Goal: Find specific page/section: Find specific page/section

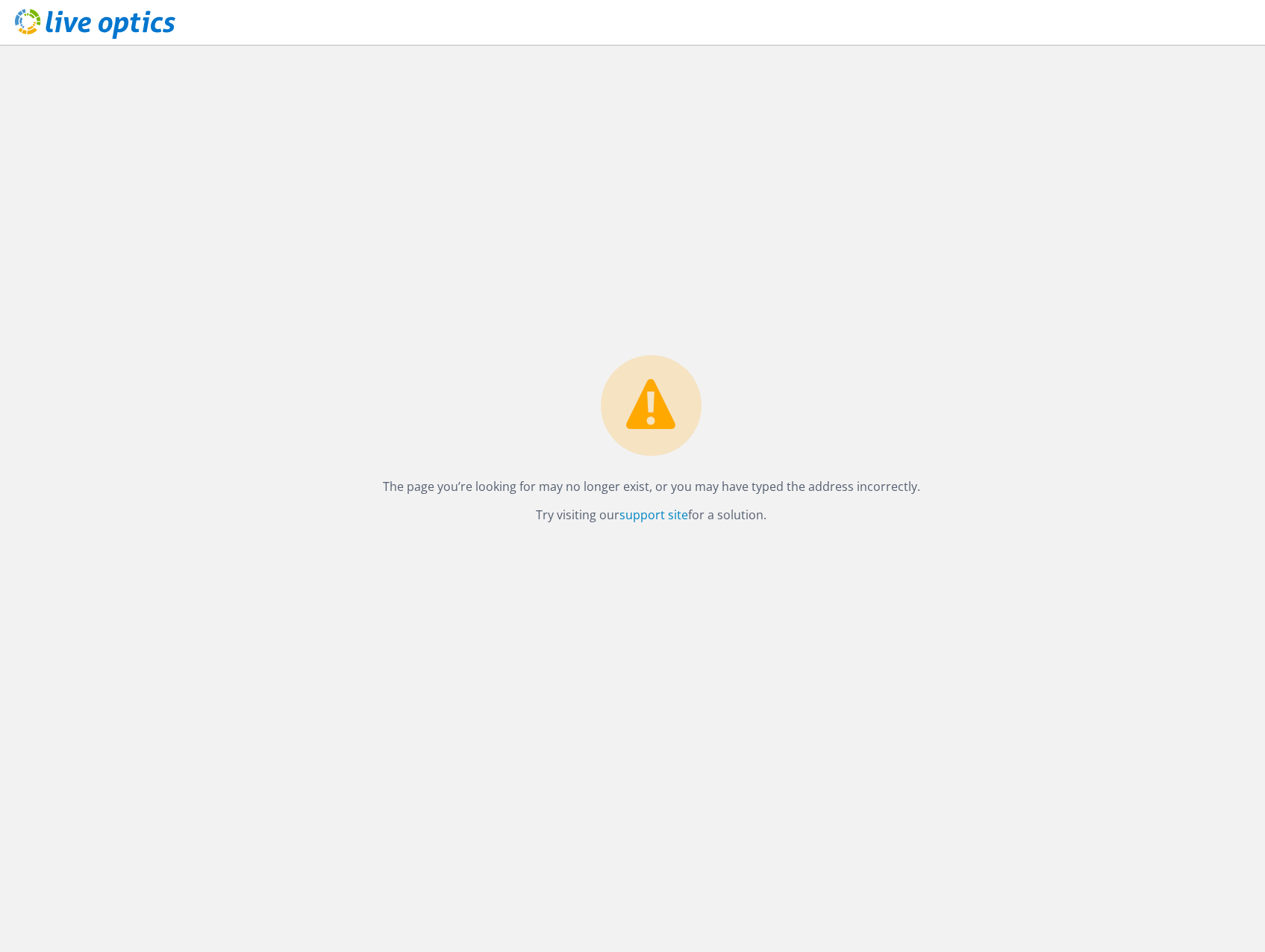
click at [108, 13] on icon at bounding box center [95, 24] width 160 height 30
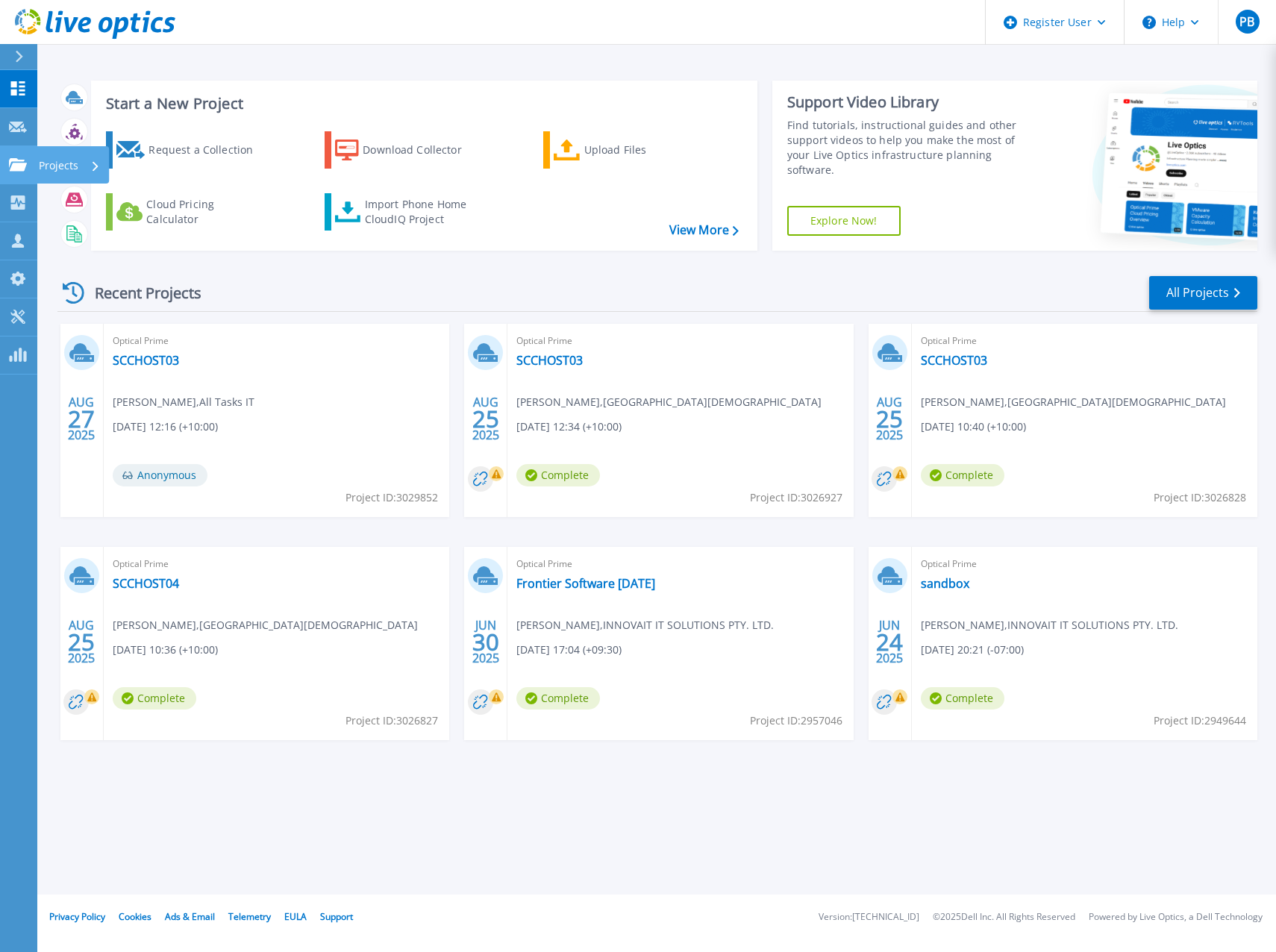
click at [8, 166] on link "Projects Projects" at bounding box center [18, 166] width 37 height 38
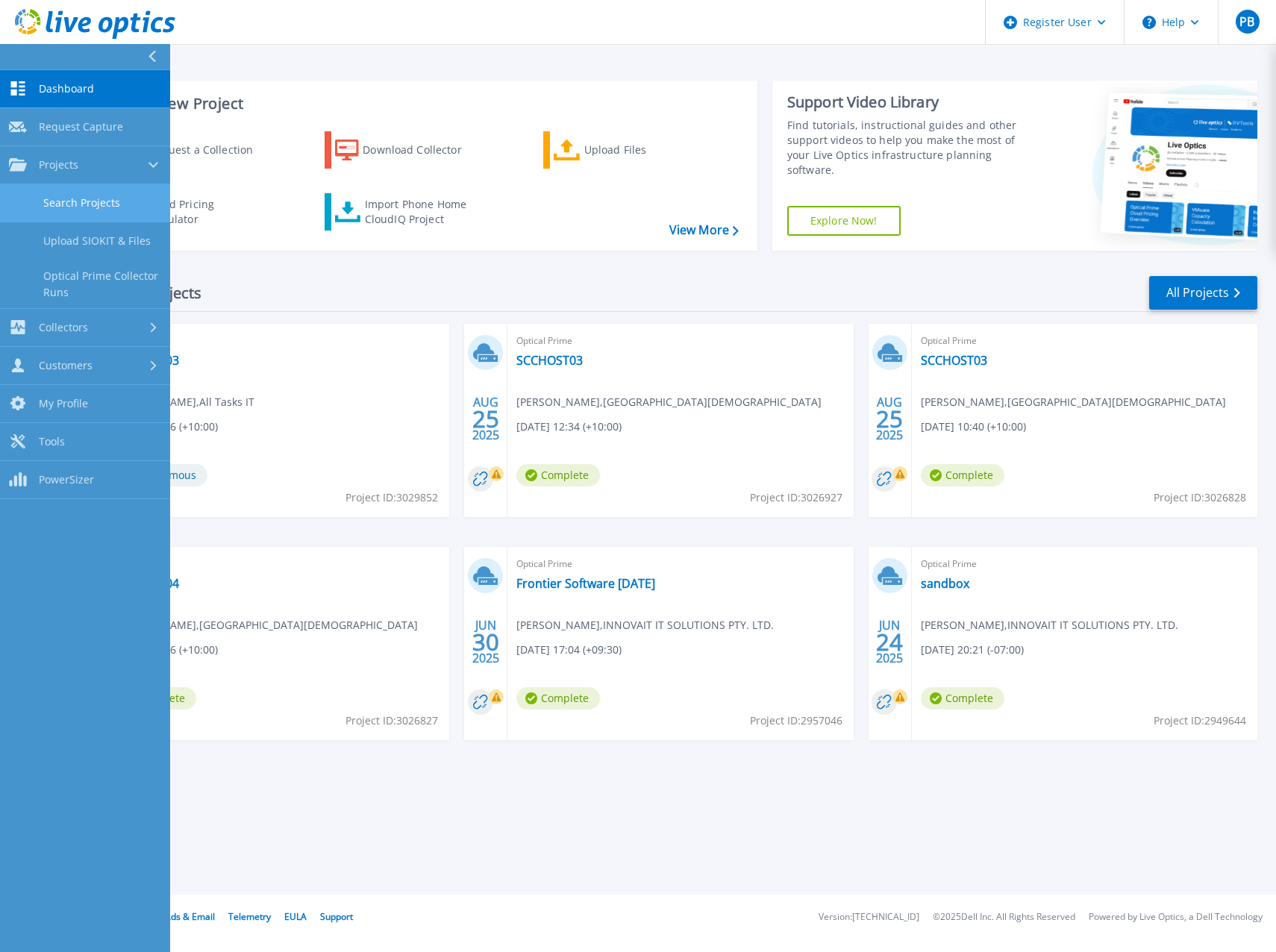
click at [80, 206] on link "Search Projects" at bounding box center [85, 203] width 170 height 38
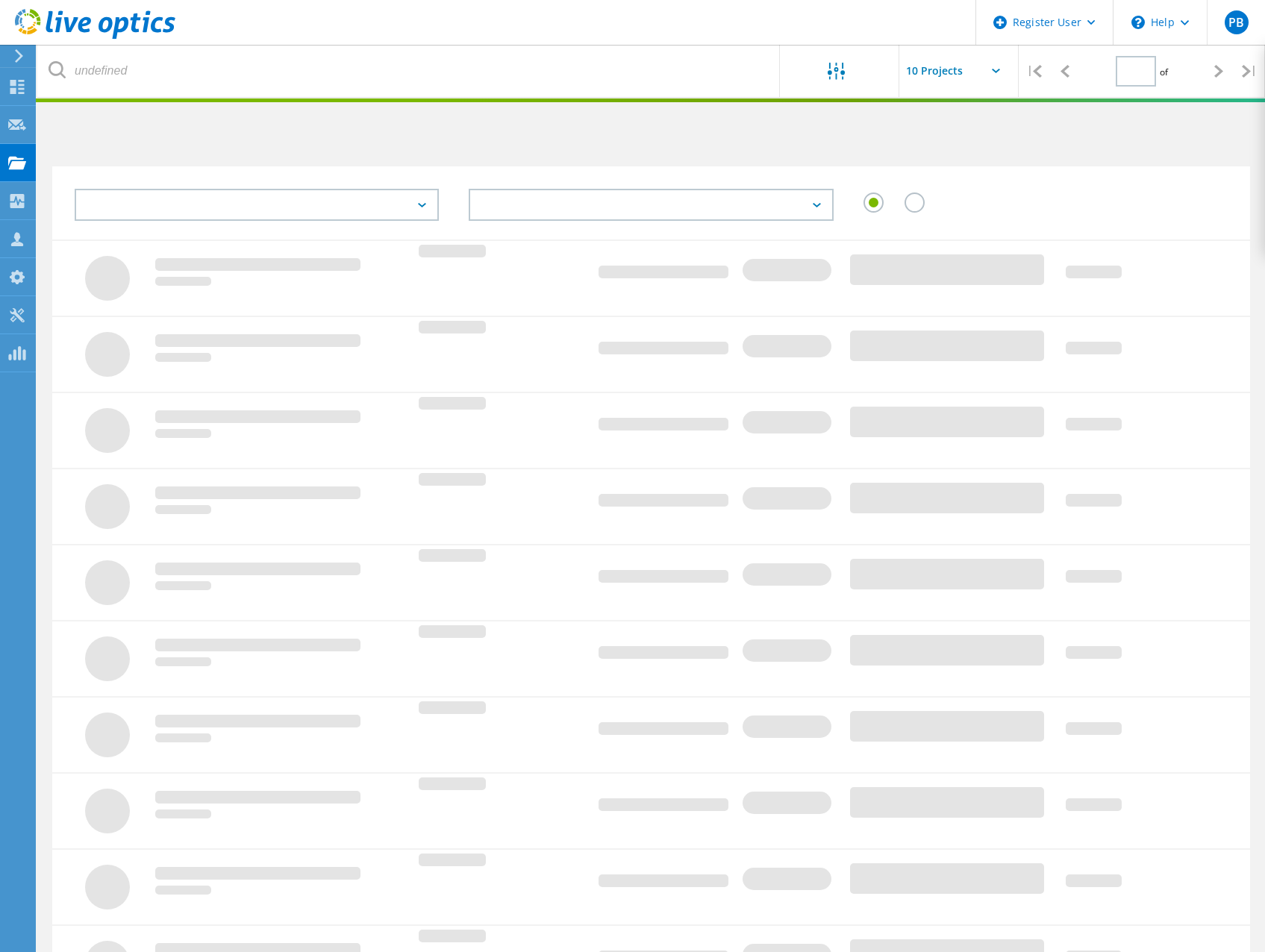
type input "1"
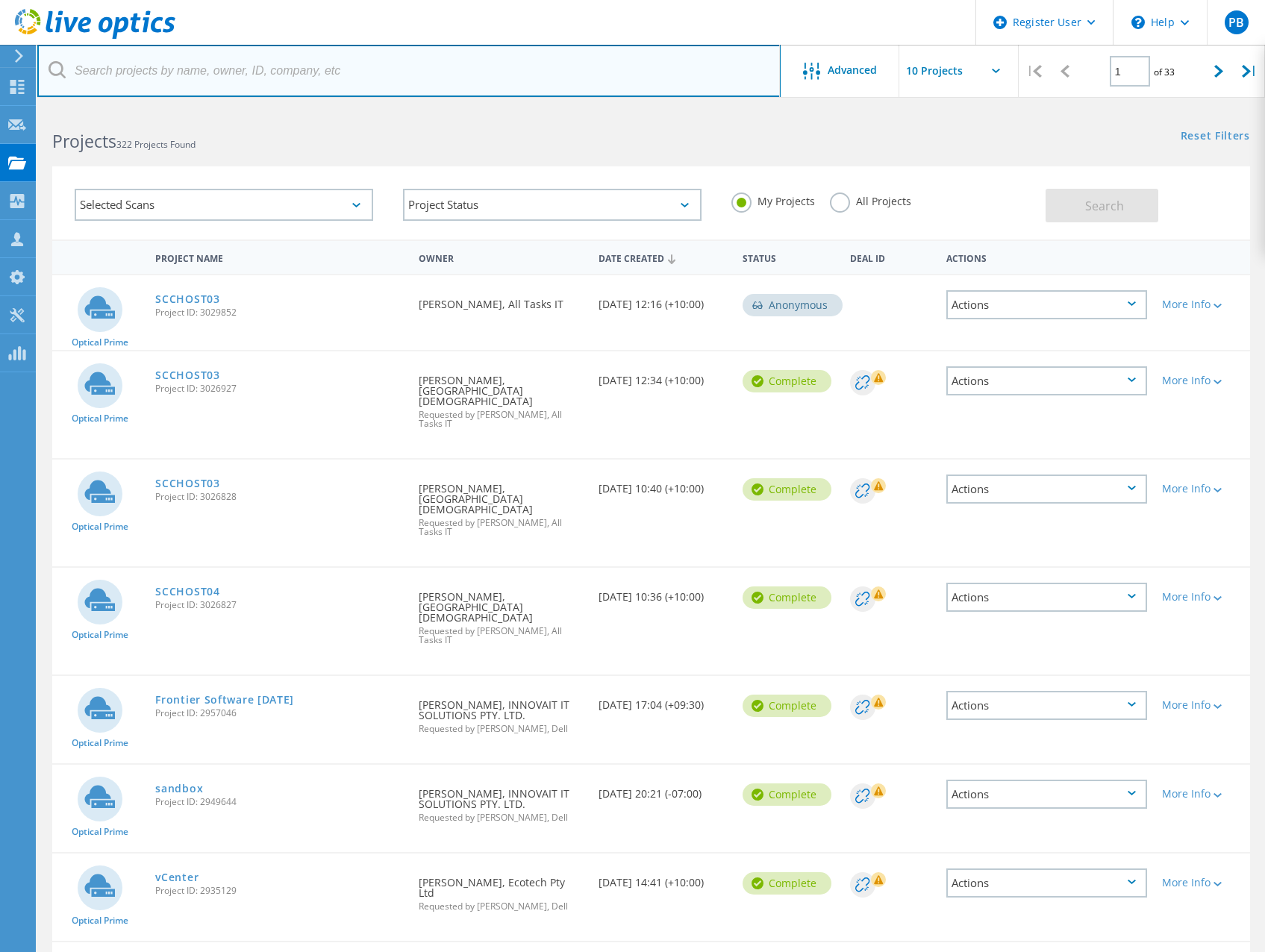
click at [194, 88] on input "text" at bounding box center [409, 71] width 743 height 53
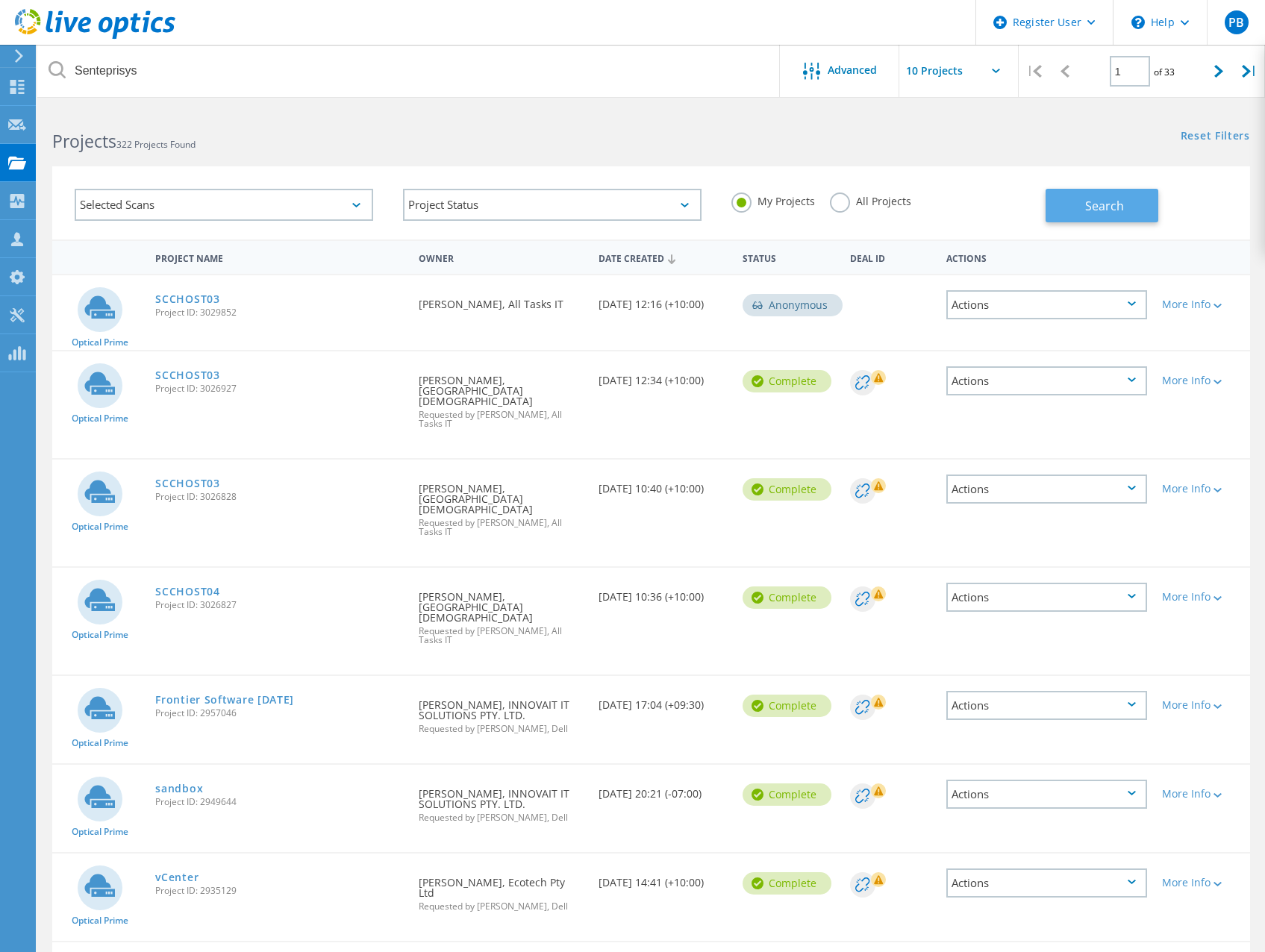
click at [1128, 207] on button "Search" at bounding box center [1101, 206] width 112 height 33
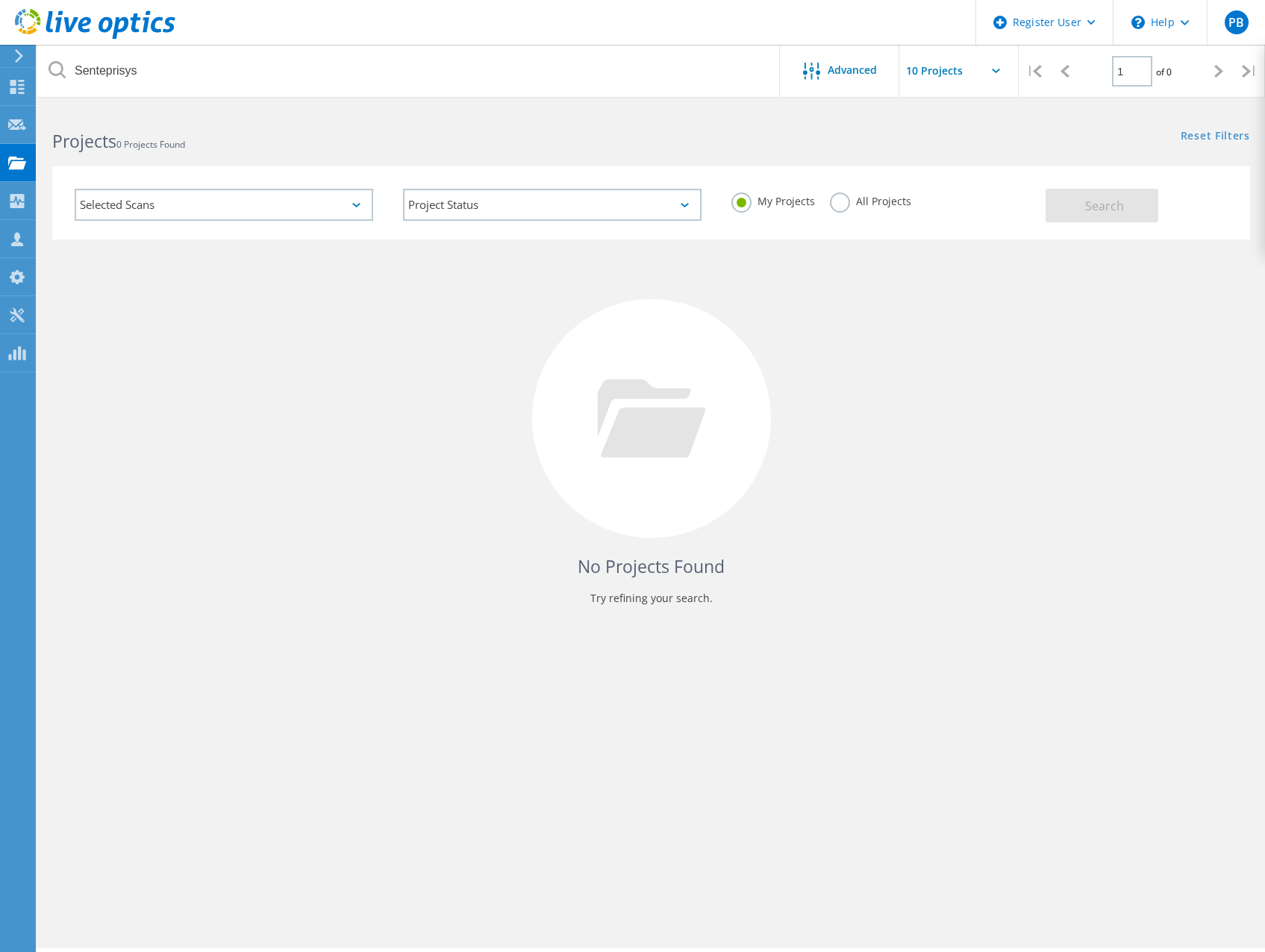
click at [850, 200] on label "All Projects" at bounding box center [871, 200] width 81 height 14
click at [0, 0] on input "All Projects" at bounding box center [0, 0] width 0 height 0
click at [1121, 218] on button "Search" at bounding box center [1101, 206] width 112 height 33
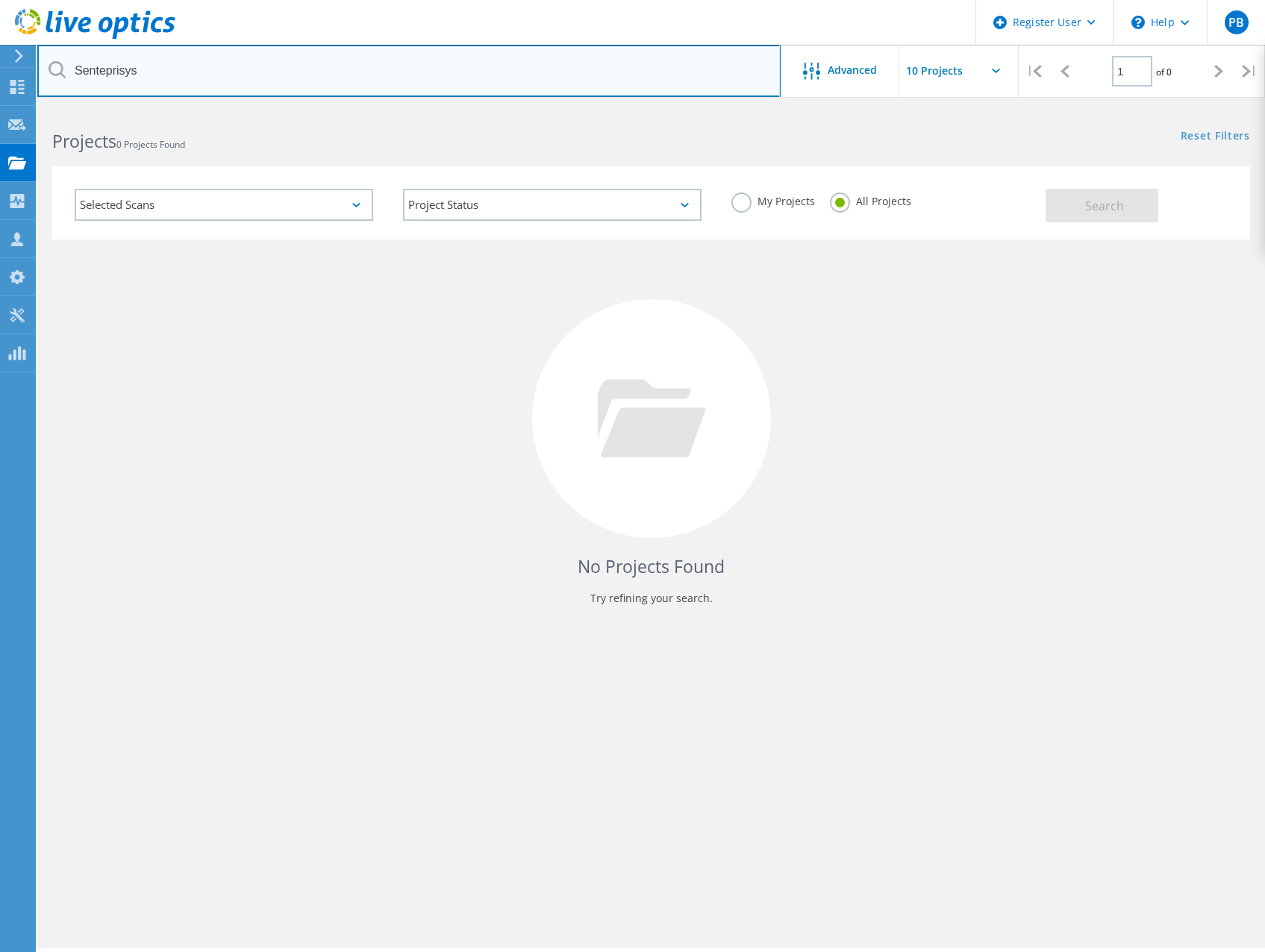
click at [217, 55] on input "Senteprisys" at bounding box center [409, 71] width 743 height 53
click at [157, 64] on input "Senteprisys" at bounding box center [409, 71] width 743 height 53
drag, startPoint x: 203, startPoint y: 72, endPoint x: -88, endPoint y: 60, distance: 291.2
click at [0, 60] on html "Register User \n Help Explore Helpful Articles Contact Support PB Dell User Pat…" at bounding box center [632, 496] width 1265 height 993
paste input "r"
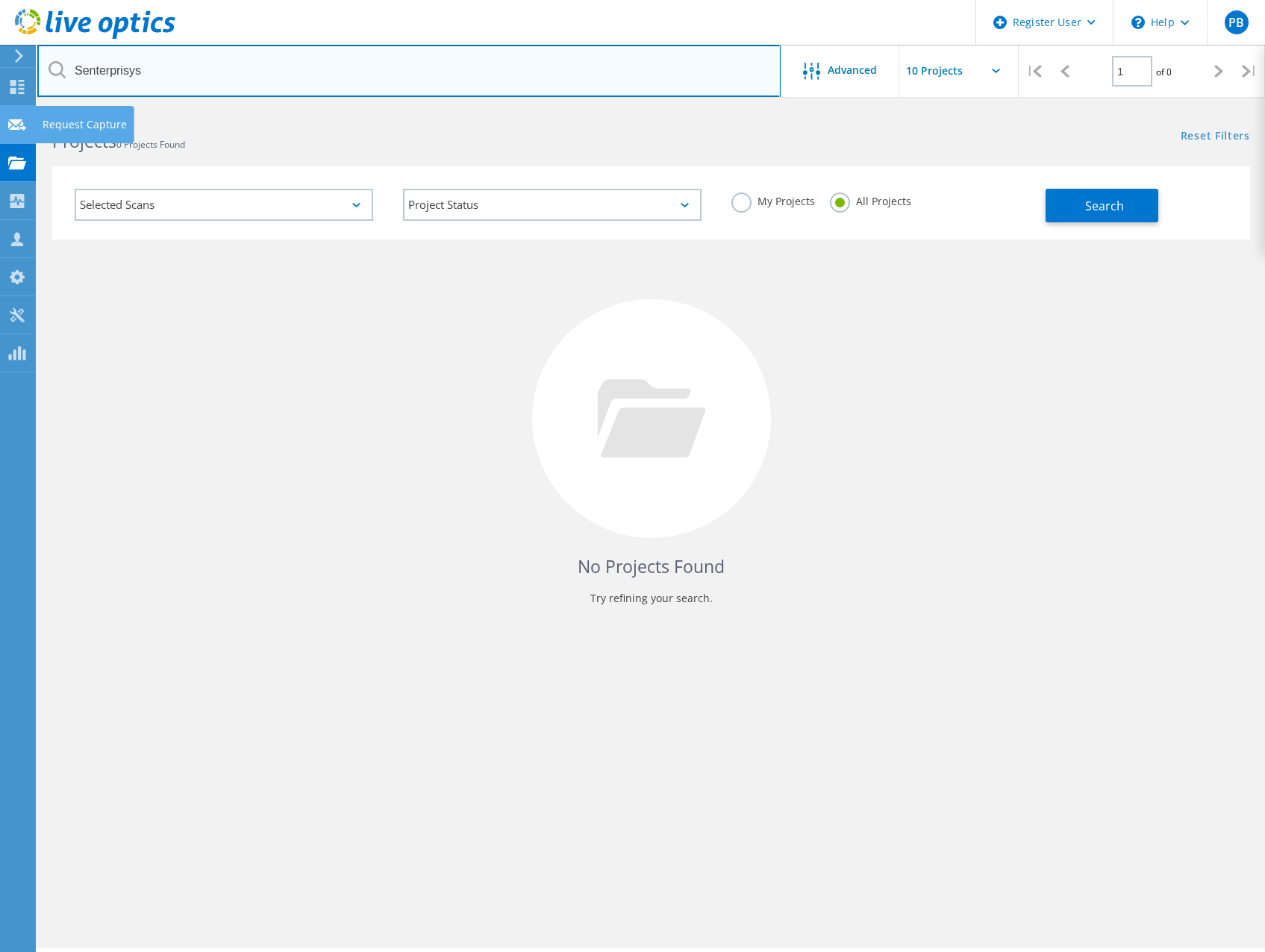
type input "Senterprisys"
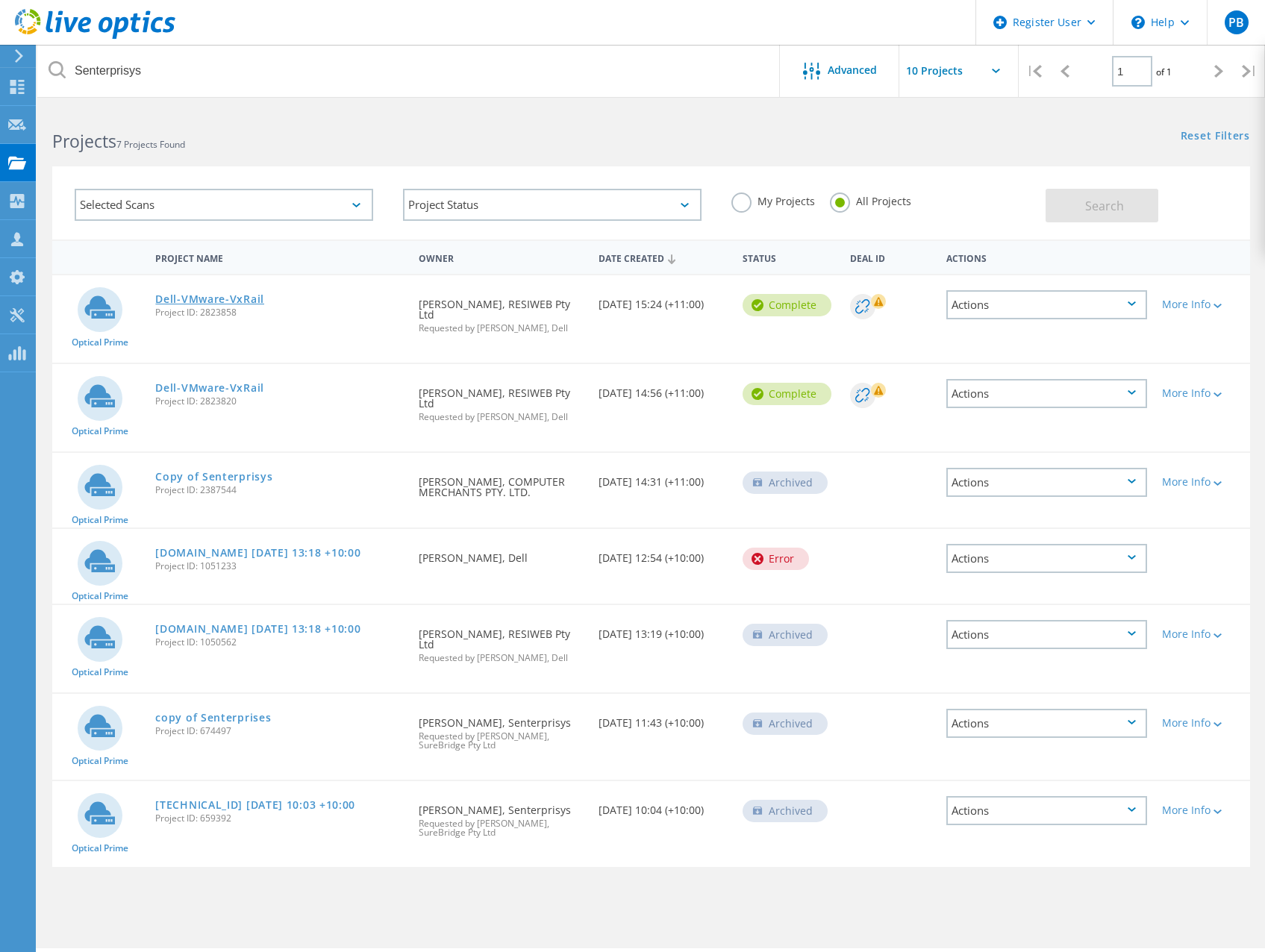
click at [201, 299] on link "Dell-VMware-VxRail" at bounding box center [210, 299] width 109 height 10
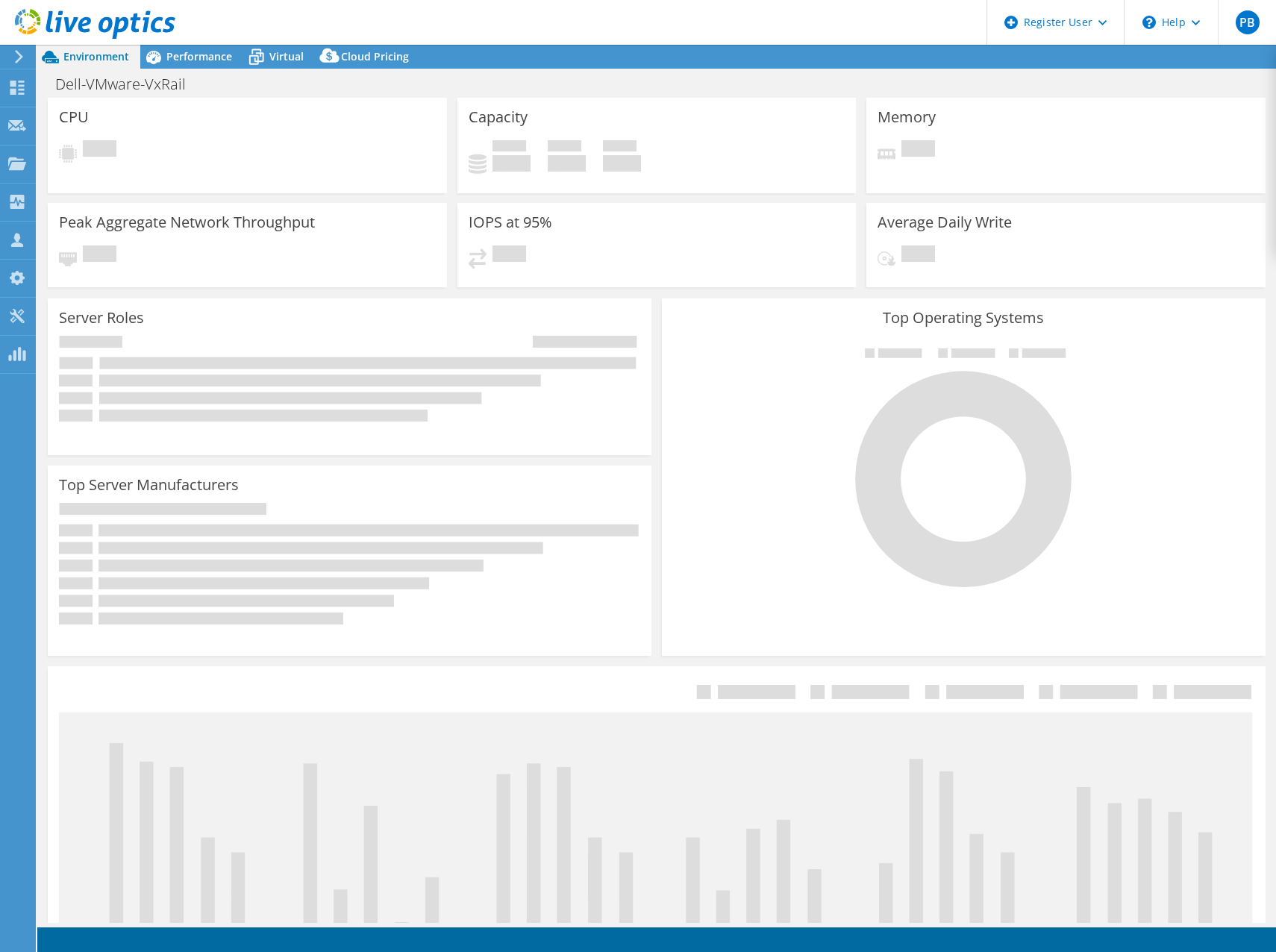
select select "[GEOGRAPHIC_DATA]"
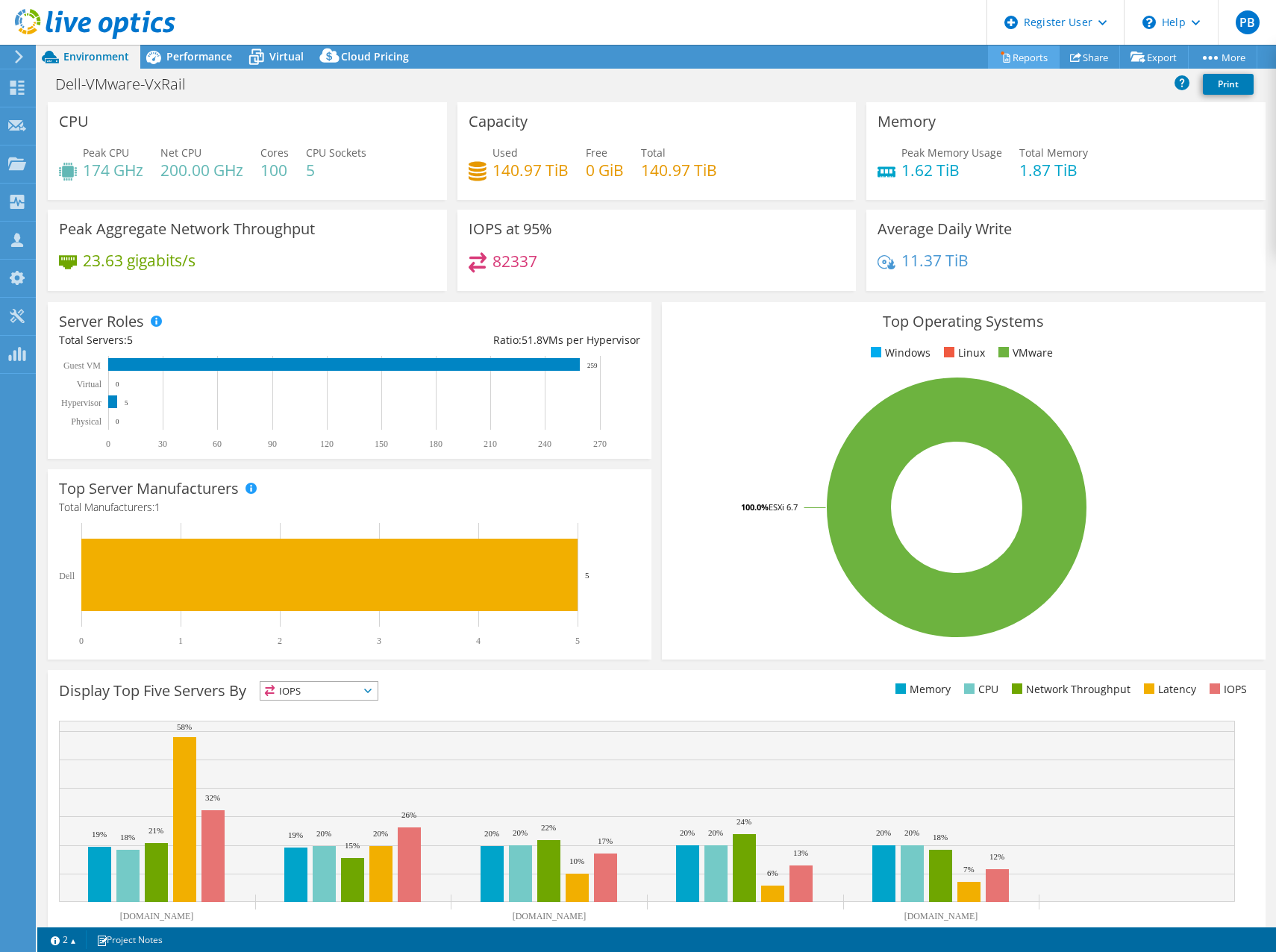
click at [1019, 57] on link "Reports" at bounding box center [1024, 57] width 72 height 23
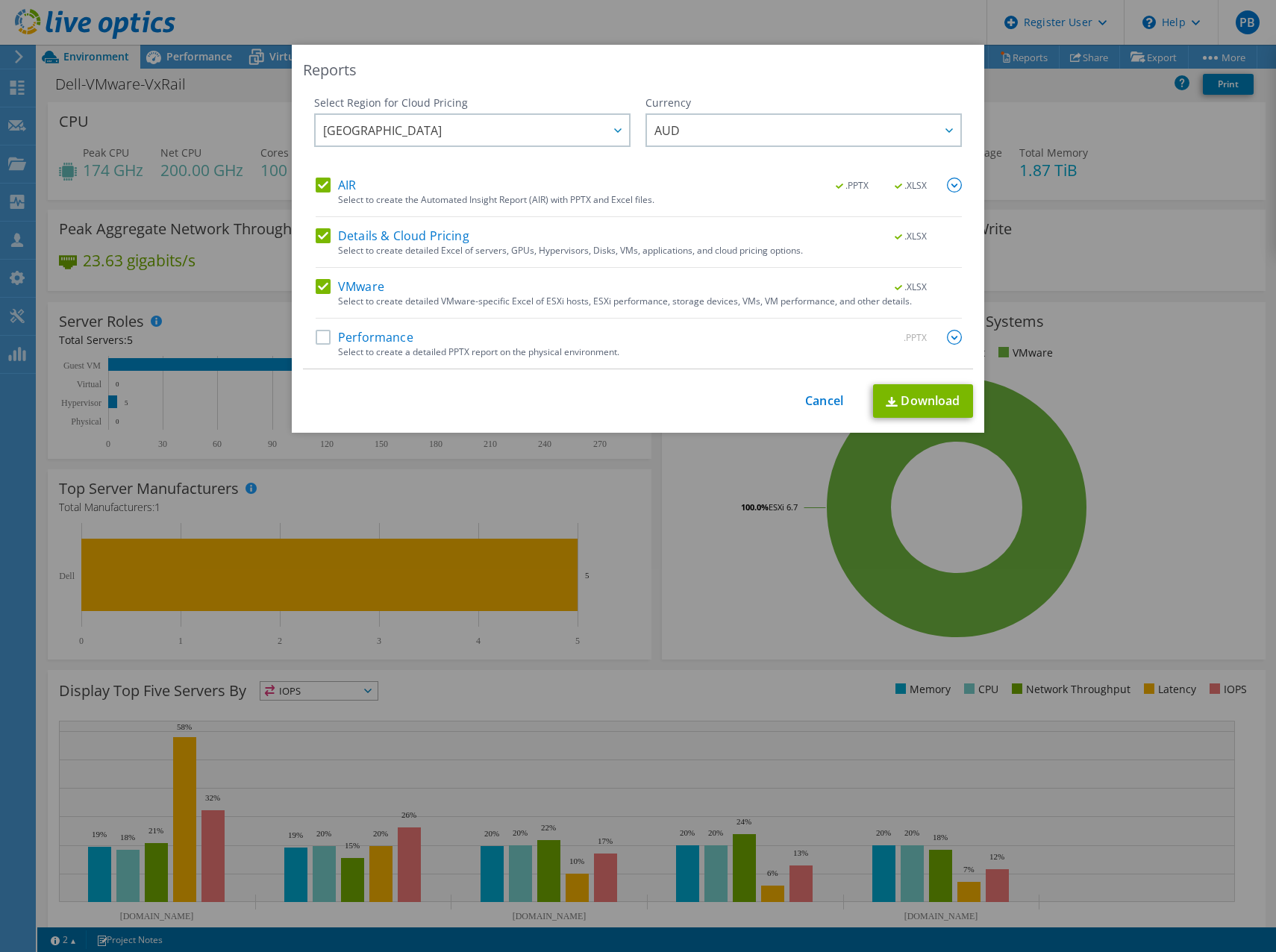
click at [324, 182] on label "AIR" at bounding box center [335, 185] width 41 height 15
click at [0, 0] on input "AIR" at bounding box center [0, 0] width 0 height 0
click at [317, 248] on div "Details & Cloud Pricing .XLSX Select to create detailed Excel of servers, GPUs,…" at bounding box center [638, 249] width 646 height 40
click at [330, 241] on label "Details & Cloud Pricing" at bounding box center [392, 236] width 154 height 15
click at [0, 0] on input "Details & Cloud Pricing" at bounding box center [0, 0] width 0 height 0
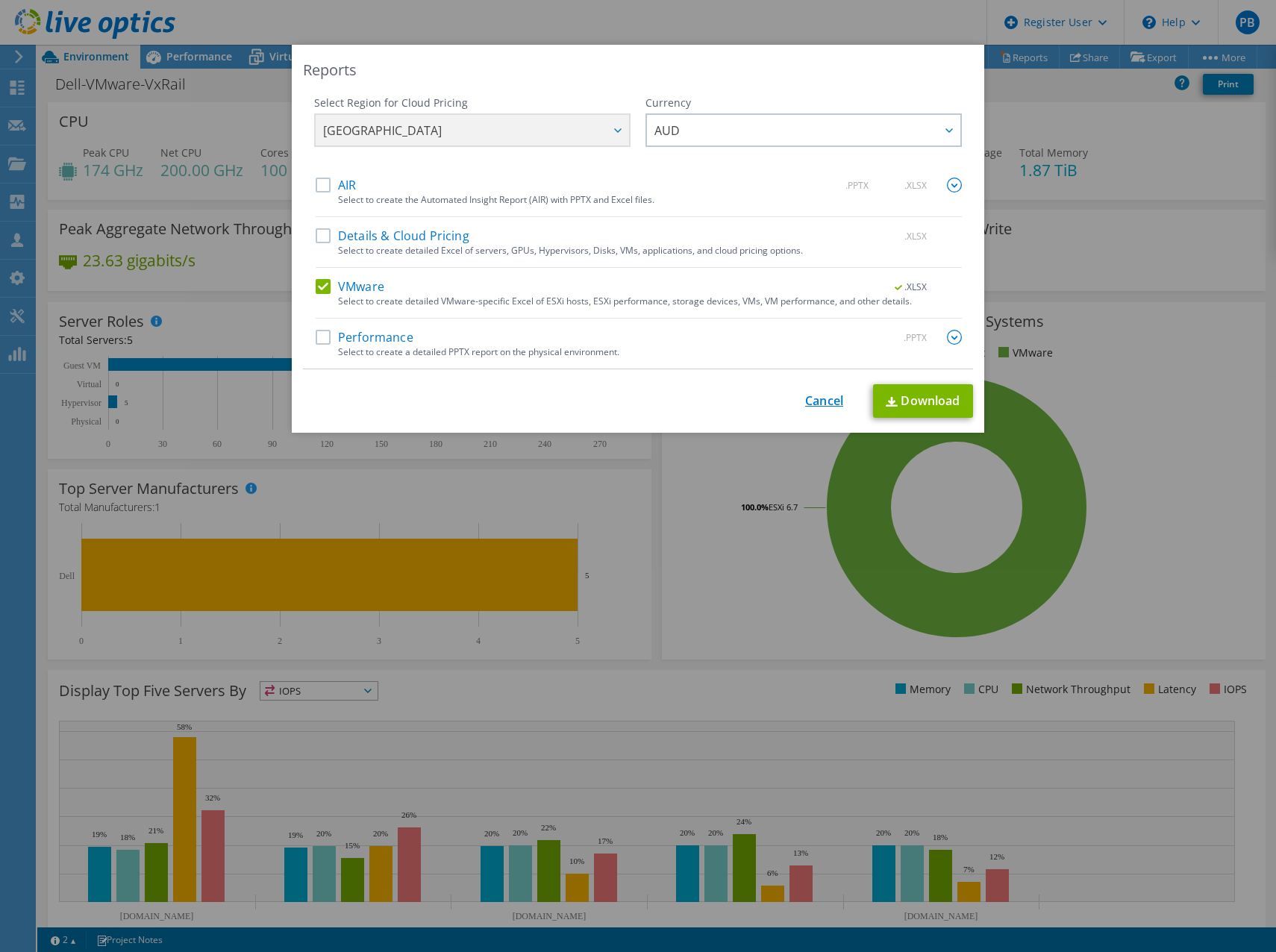
click at [808, 397] on link "Cancel" at bounding box center [824, 402] width 38 height 14
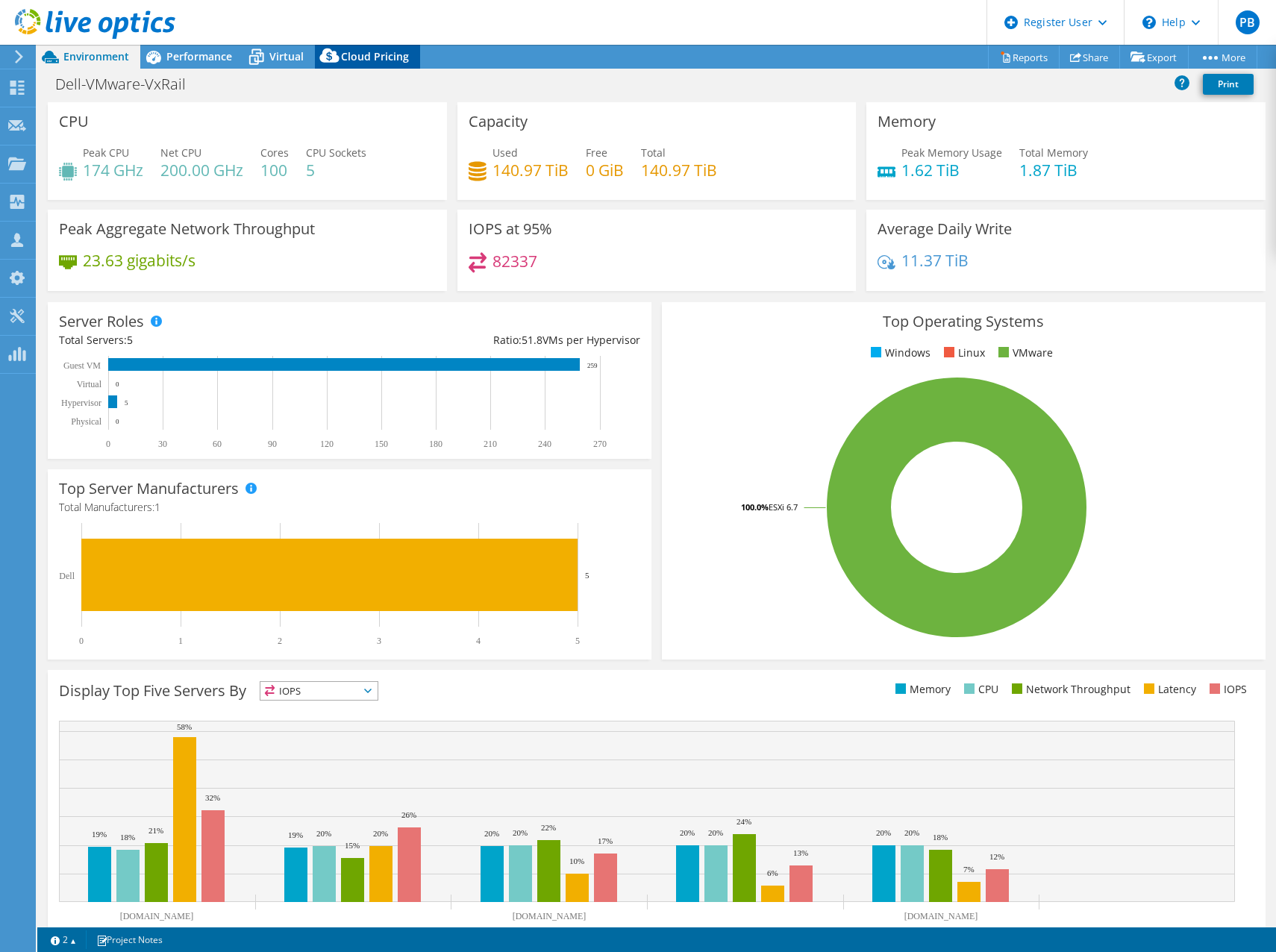
click at [353, 68] on div "Cloud Pricing" at bounding box center [367, 57] width 105 height 24
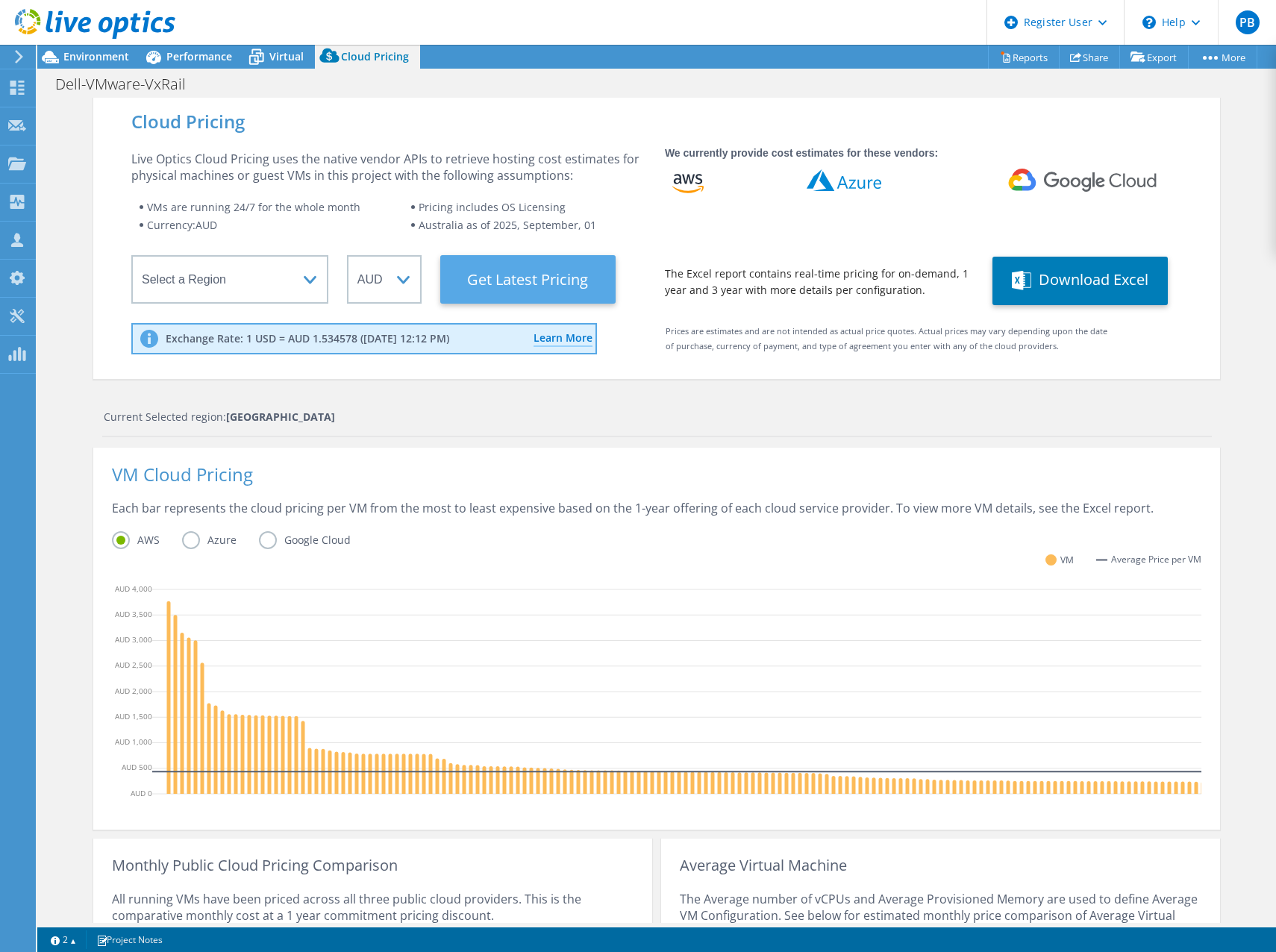
click at [527, 269] on Latest "Get Latest Pricing" at bounding box center [528, 279] width 175 height 49
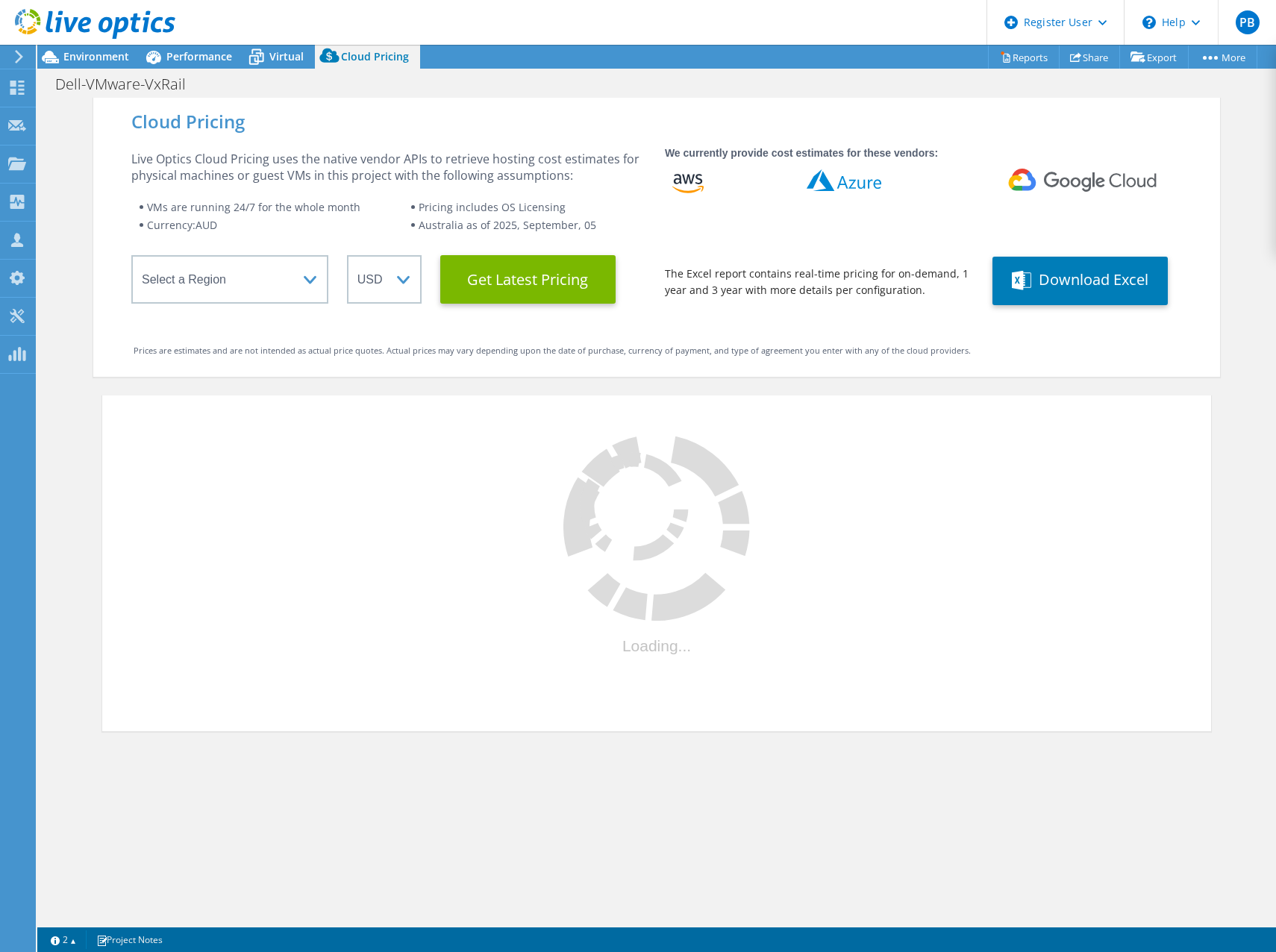
select select "AUD"
